Goal: Answer question/provide support

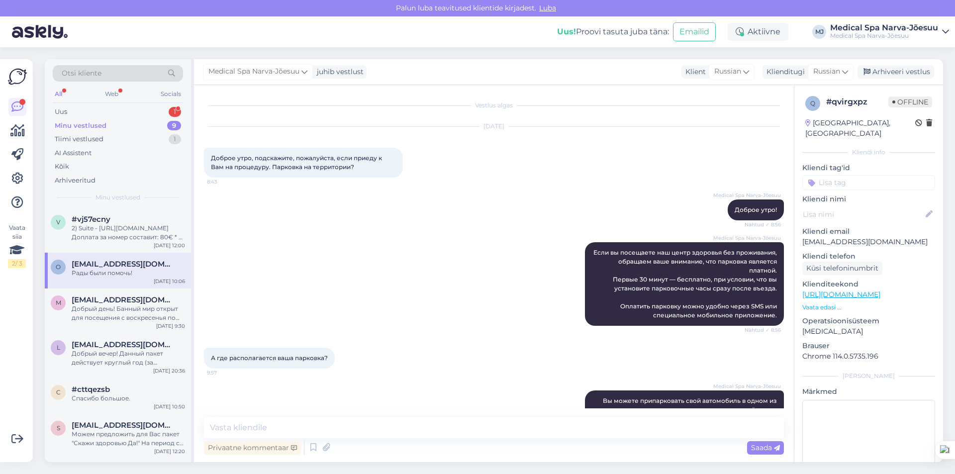
scroll to position [162, 0]
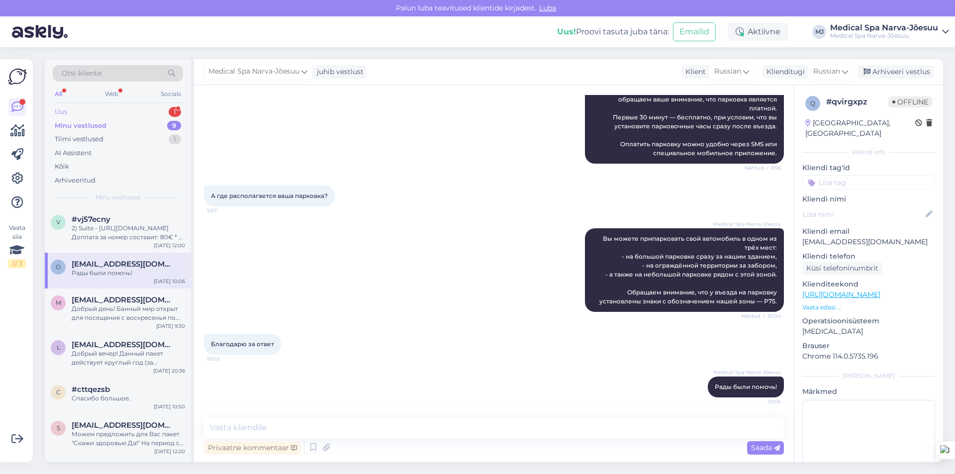
click at [63, 110] on div "Uus" at bounding box center [61, 112] width 12 height 10
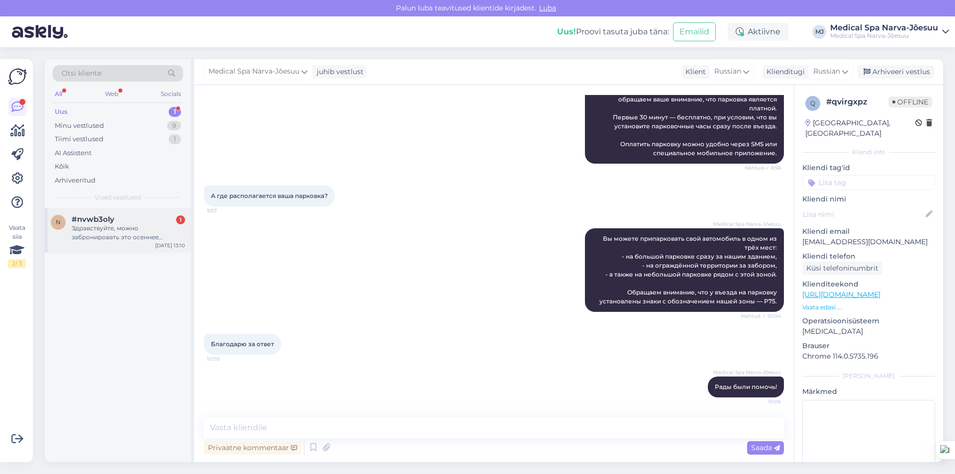
click at [111, 237] on div "Здравствуйте, можно забронировать это осеннее предложение на двоих на двое суто…" at bounding box center [128, 233] width 113 height 18
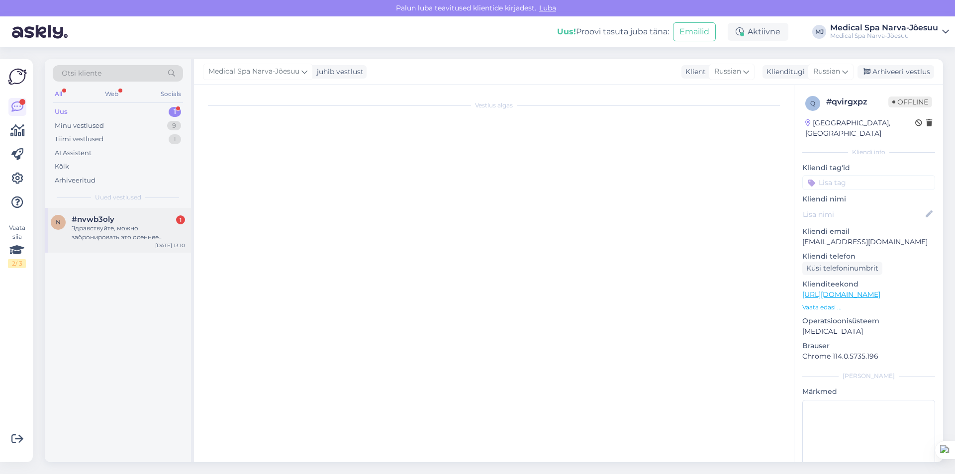
scroll to position [0, 0]
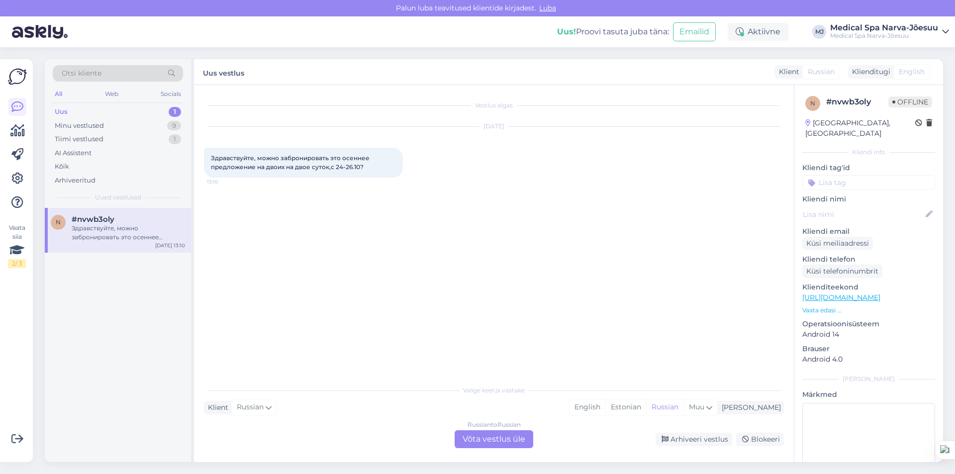
click at [500, 441] on div "Russian to Russian Võta vestlus üle" at bounding box center [493, 439] width 79 height 18
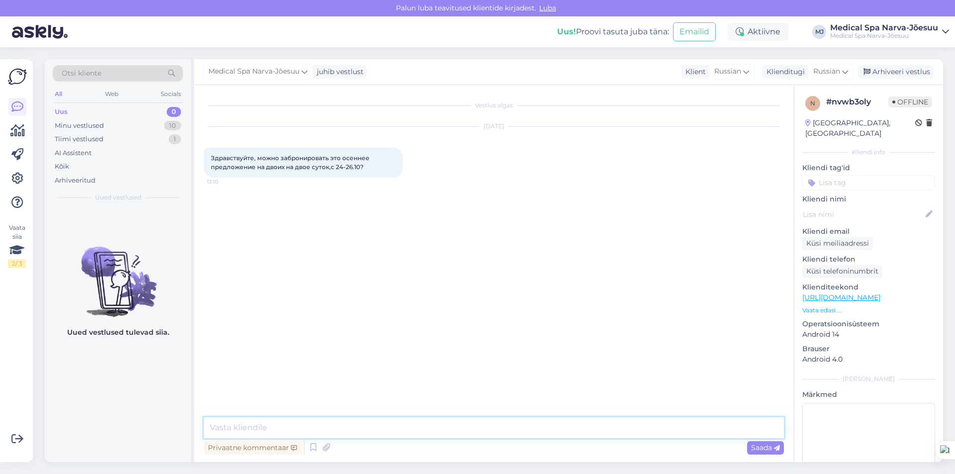
click at [271, 427] on textarea at bounding box center [494, 427] width 580 height 21
click at [622, 428] on textarea "Добрый день! К сожалению, на этот период в отеле уже всё забронировано. В октяб…" at bounding box center [494, 427] width 580 height 21
click at [747, 425] on textarea "Добрый день! К сожалению, на этот период в отеле уже всё забронировано. В октяб…" at bounding box center [494, 427] width 580 height 21
drag, startPoint x: 755, startPoint y: 428, endPoint x: 744, endPoint y: 428, distance: 11.4
click at [744, 428] on textarea "Добрый день! К сожалению, на этот период в отеле уже всё забронировано. В октяб…" at bounding box center [494, 427] width 580 height 21
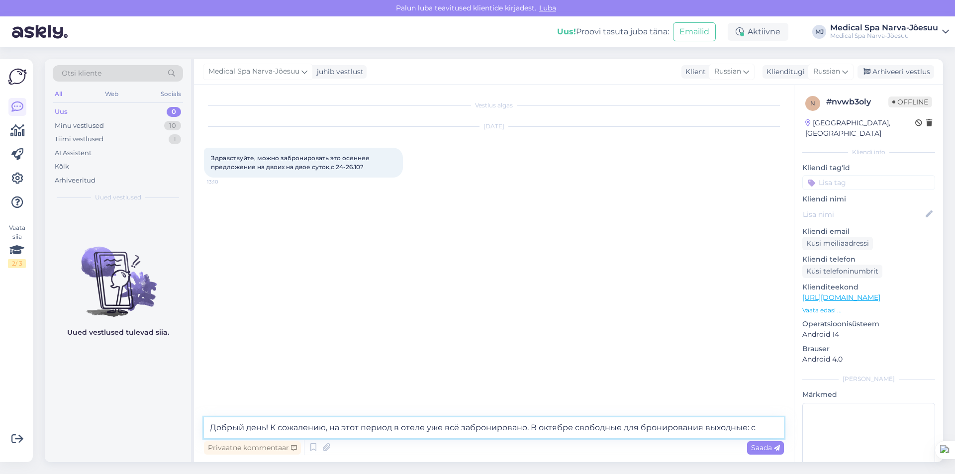
drag, startPoint x: 573, startPoint y: 428, endPoint x: 744, endPoint y: 429, distance: 170.5
click at [744, 429] on textarea "Добрый день! К сожалению, на этот период в отеле уже всё забронировано. В октяб…" at bounding box center [494, 427] width 580 height 21
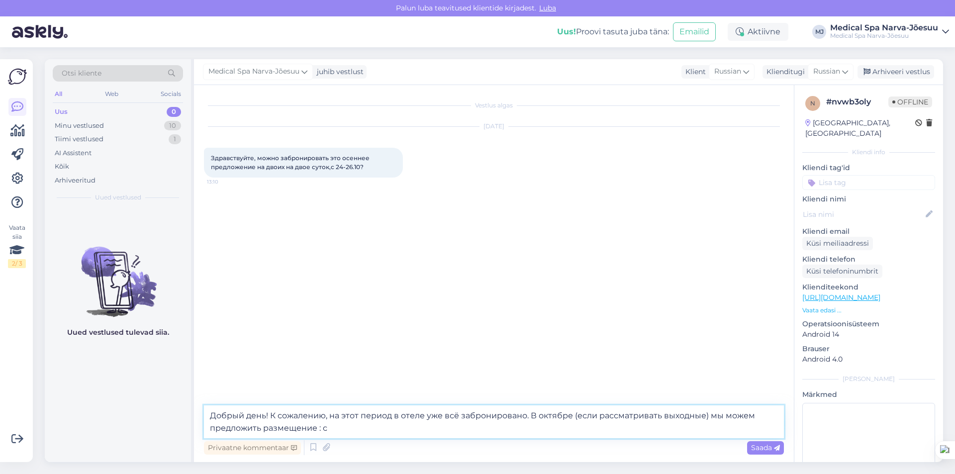
drag, startPoint x: 331, startPoint y: 428, endPoint x: 317, endPoint y: 428, distance: 14.4
click at [317, 428] on textarea "Добрый день! К сожалению, на этот период в отеле уже всё забронировано. В октяб…" at bounding box center [494, 421] width 580 height 33
type textarea "Добрый день! К сожалению, на этот период в отеле уже всё забронировано. В октяб…"
click at [758, 446] on span "Saada" at bounding box center [765, 447] width 29 height 9
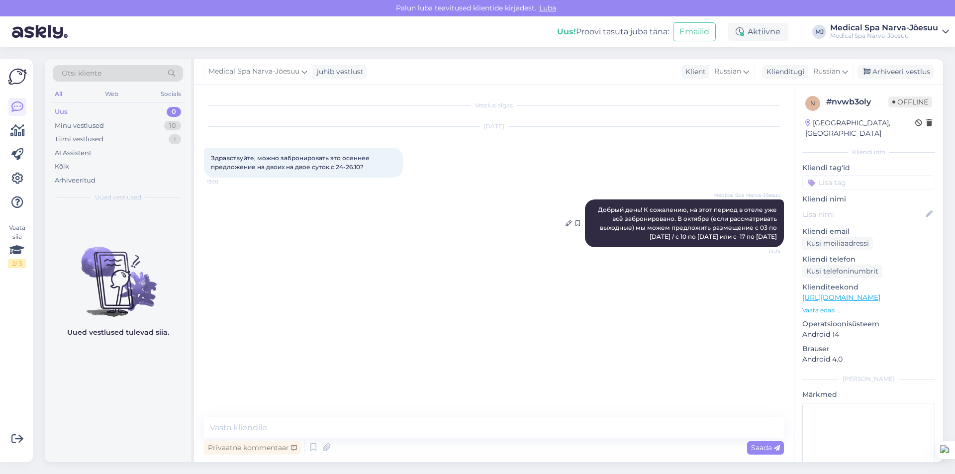
drag, startPoint x: 777, startPoint y: 236, endPoint x: 597, endPoint y: 208, distance: 182.6
click at [597, 208] on div "Medical Spa Narva-Jõesuu Добрый день! К сожалению, на этот период в отеле уже в…" at bounding box center [684, 223] width 199 height 48
copy span "Добрый день! К сожалению, на этот период в отеле уже всё забронировано. В октяб…"
click at [357, 460] on div "Vestlus algas [DATE] Здравствуйте, можно забронировать это осеннее предложение …" at bounding box center [494, 273] width 600 height 377
